Goal: Transaction & Acquisition: Purchase product/service

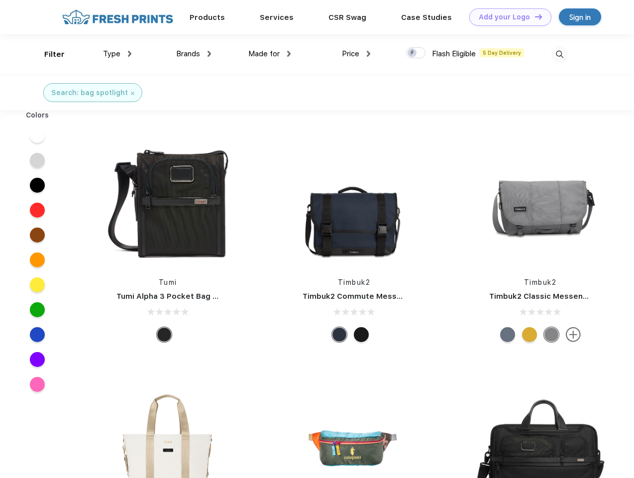
click at [507, 17] on link "Add your Logo Design Tool" at bounding box center [511, 16] width 82 height 17
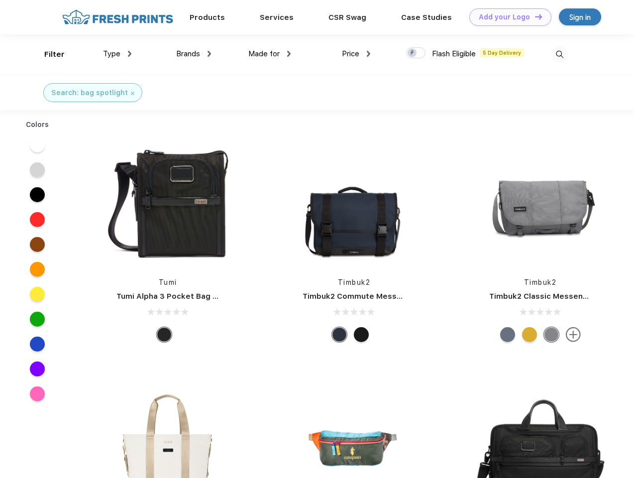
click at [0, 0] on div "Design Tool" at bounding box center [0, 0] width 0 height 0
click at [534, 16] on link "Add your Logo Design Tool" at bounding box center [511, 16] width 82 height 17
click at [48, 54] on div "Filter" at bounding box center [54, 54] width 20 height 11
click at [118, 54] on span "Type" at bounding box center [111, 53] width 17 height 9
click at [194, 54] on span "Brands" at bounding box center [188, 53] width 24 height 9
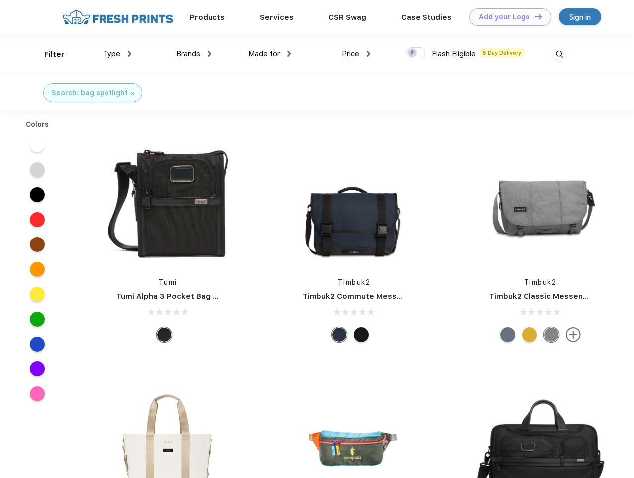
click at [270, 54] on span "Made for" at bounding box center [263, 53] width 31 height 9
click at [356, 54] on span "Price" at bounding box center [350, 53] width 17 height 9
click at [416, 53] on div at bounding box center [415, 52] width 19 height 11
click at [413, 53] on input "checkbox" at bounding box center [409, 50] width 6 height 6
click at [560, 54] on img at bounding box center [560, 54] width 16 height 16
